Goal: Navigation & Orientation: Find specific page/section

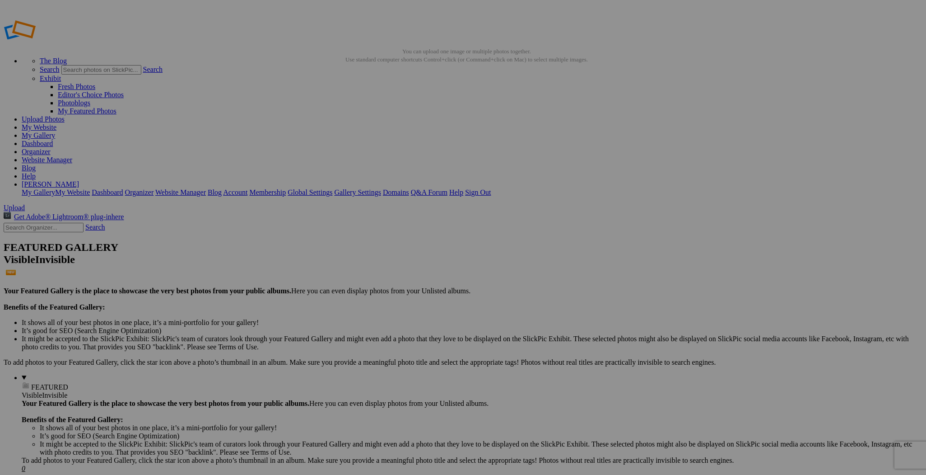
click at [254, 121] on img at bounding box center [252, 134] width 68 height 45
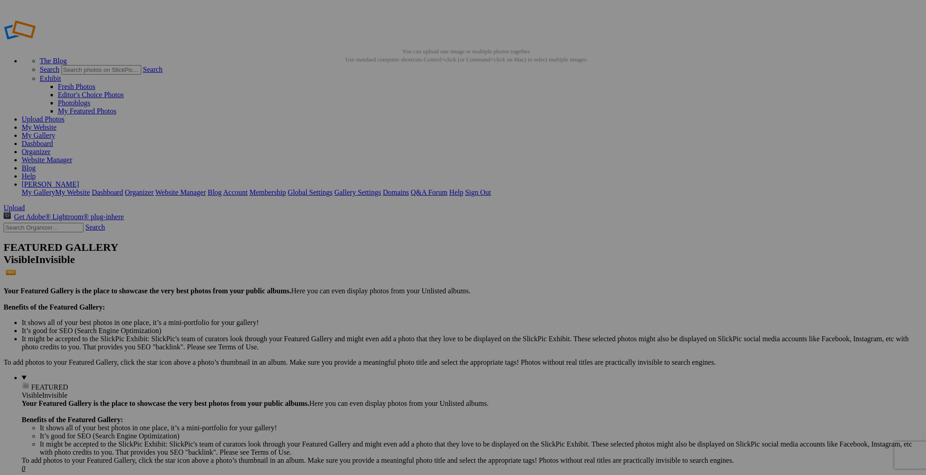
click at [411, 130] on img at bounding box center [412, 134] width 68 height 45
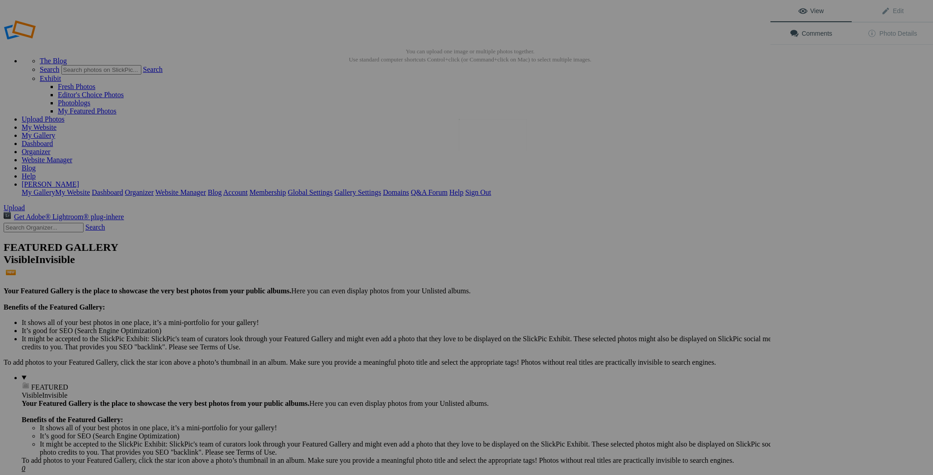
click at [498, 130] on img at bounding box center [493, 135] width 68 height 32
